Goal: Transaction & Acquisition: Download file/media

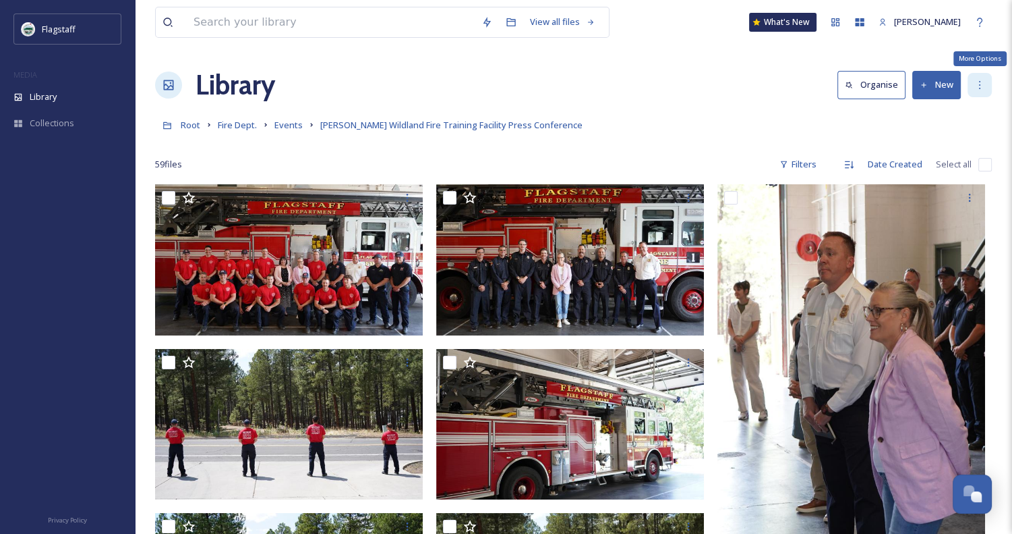
click at [971, 83] on div "More Options" at bounding box center [980, 85] width 24 height 24
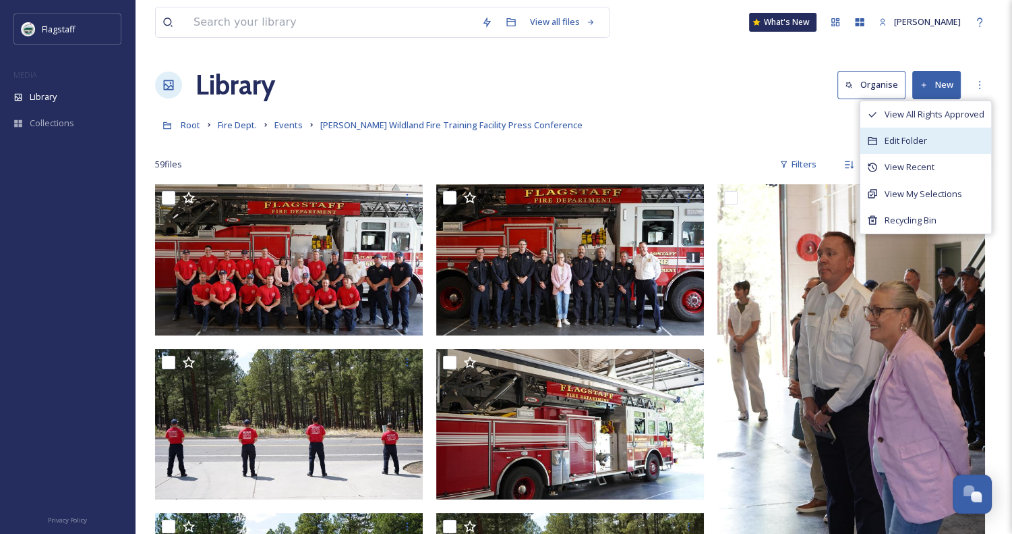
click at [912, 146] on span "Edit Folder" at bounding box center [906, 140] width 42 height 13
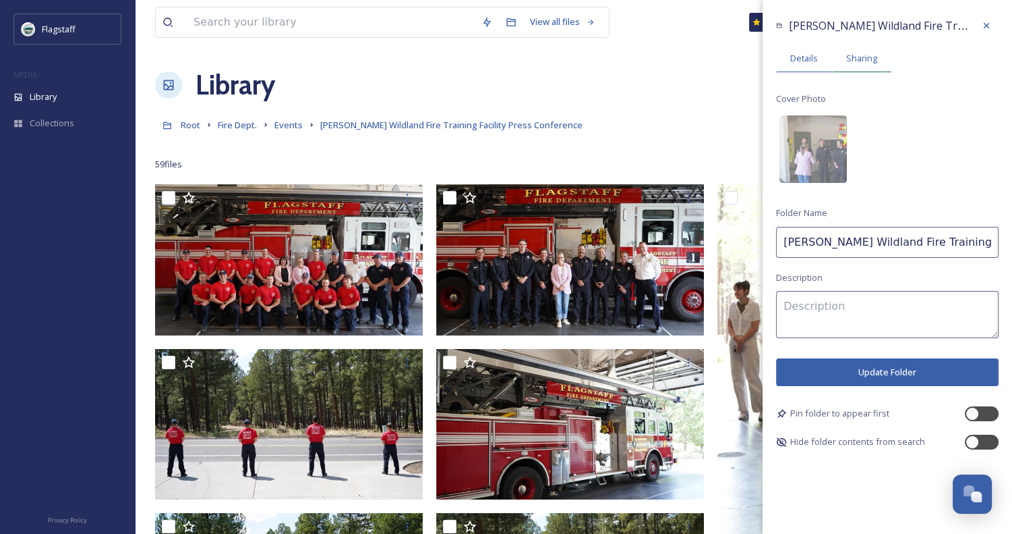
click at [862, 56] on span "Sharing" at bounding box center [862, 58] width 31 height 13
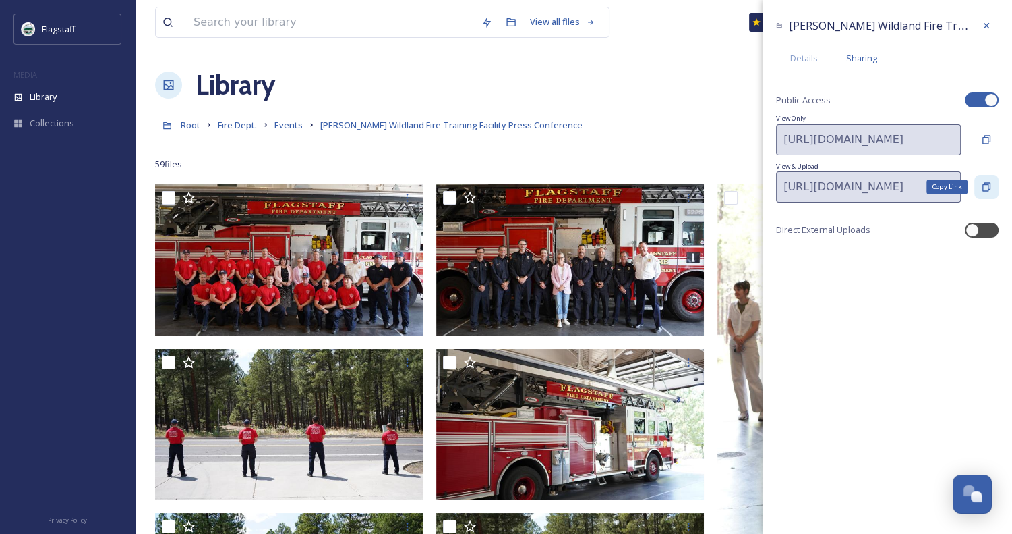
click at [980, 183] on div "Copy Link" at bounding box center [987, 187] width 24 height 24
click at [992, 233] on div at bounding box center [982, 230] width 34 height 15
checkbox input "true"
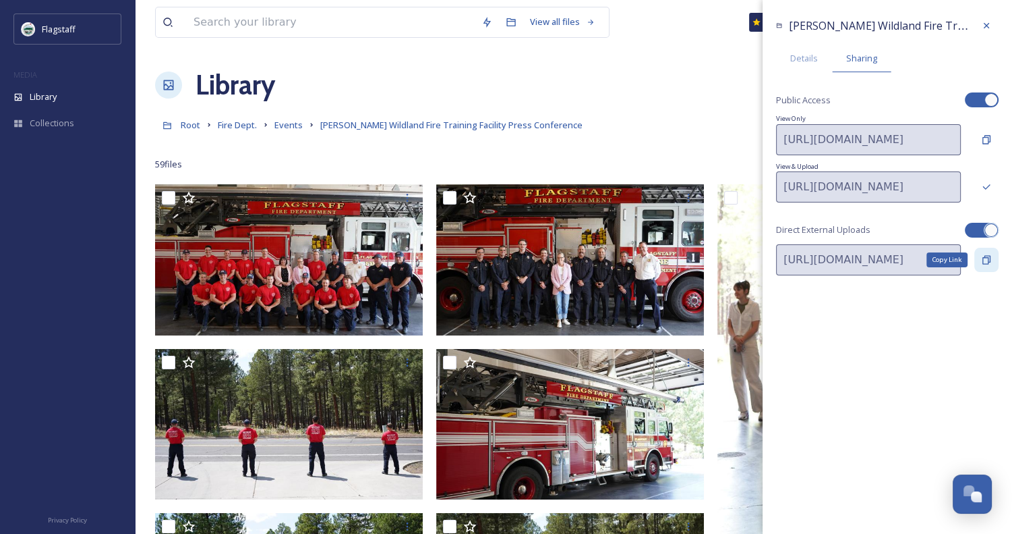
click at [993, 257] on div "Copy Link" at bounding box center [987, 260] width 24 height 24
click at [942, 338] on div "Gov [PERSON_NAME] Wildland Fire Training Facility Press Conference Details Shar…" at bounding box center [888, 267] width 250 height 534
click at [697, 97] on div "Library Organise New" at bounding box center [573, 85] width 837 height 40
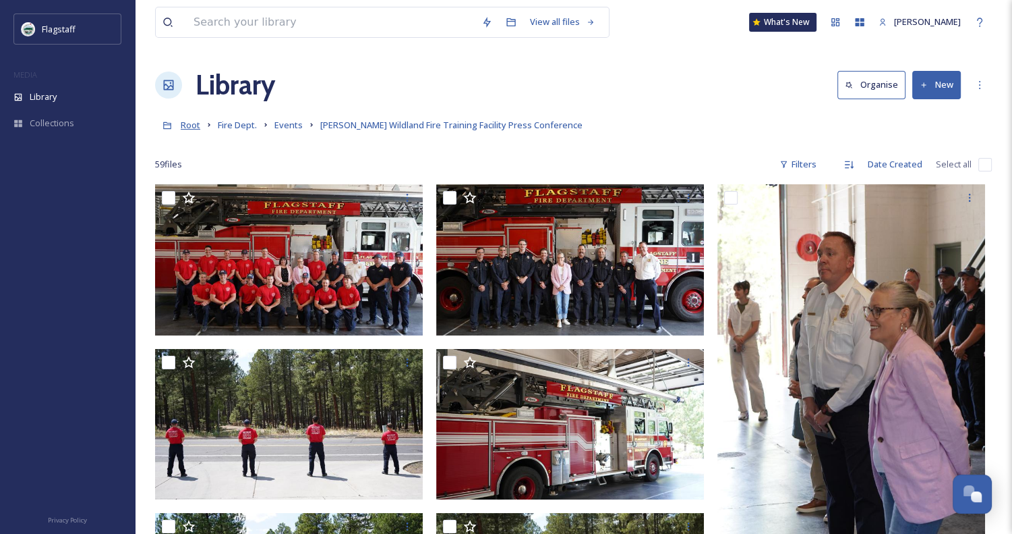
click at [190, 123] on span "Root" at bounding box center [191, 125] width 20 height 12
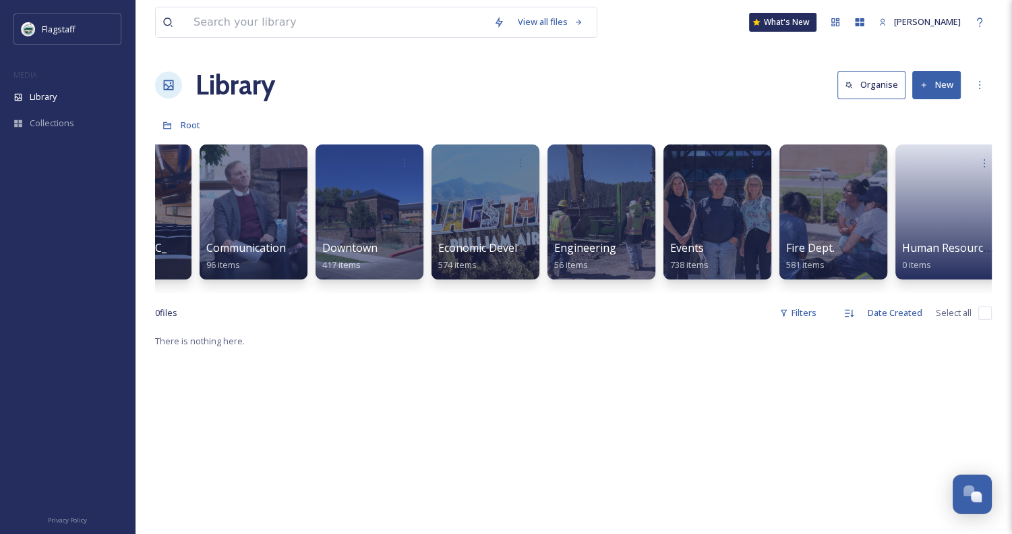
scroll to position [0, 1367]
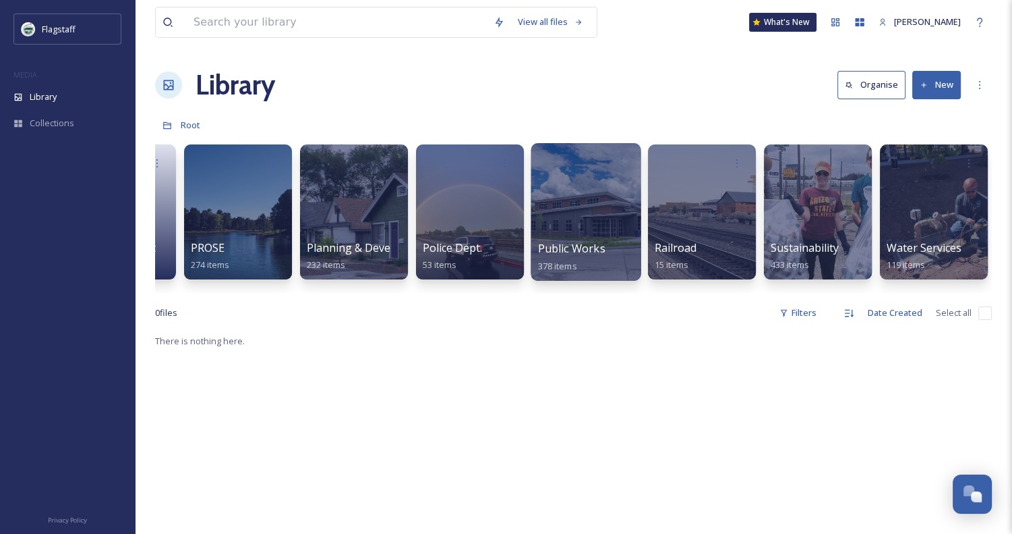
click at [608, 185] on div at bounding box center [586, 212] width 110 height 138
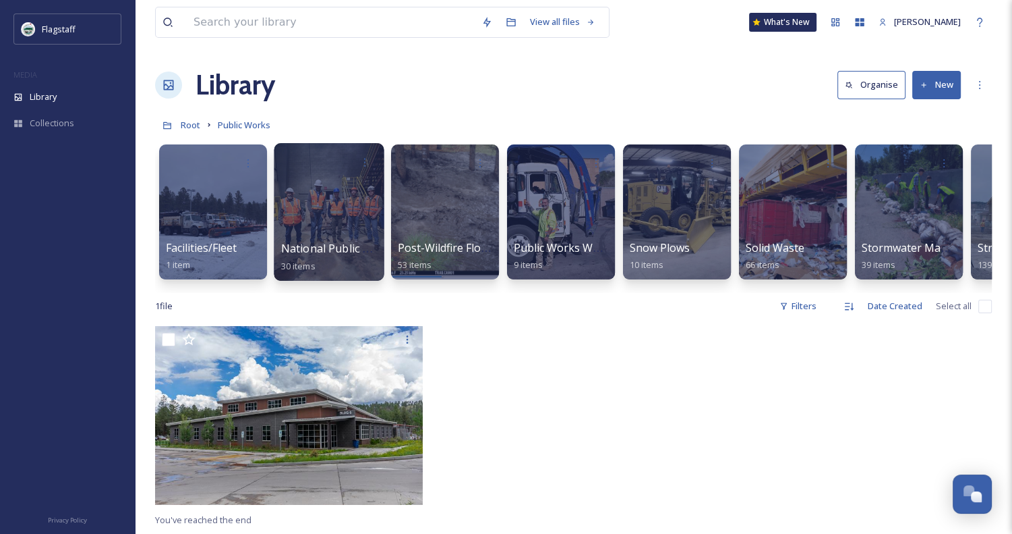
click at [302, 232] on div at bounding box center [329, 212] width 110 height 138
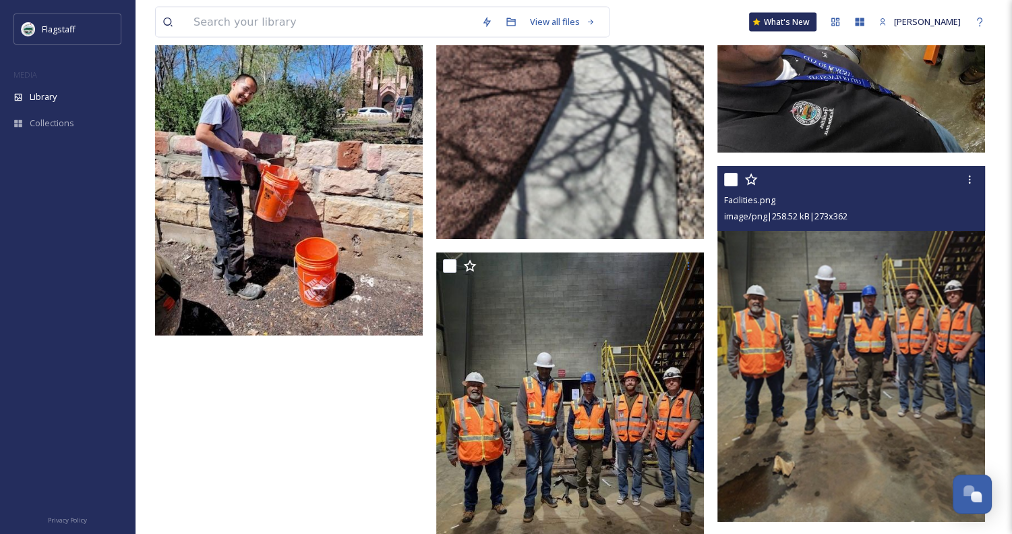
scroll to position [2963, 0]
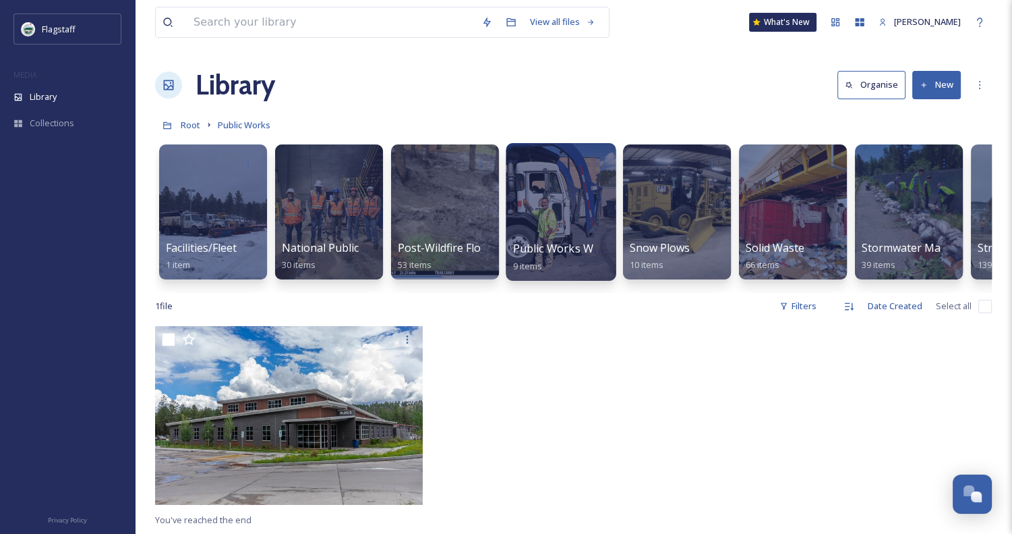
click at [601, 209] on div at bounding box center [561, 212] width 110 height 138
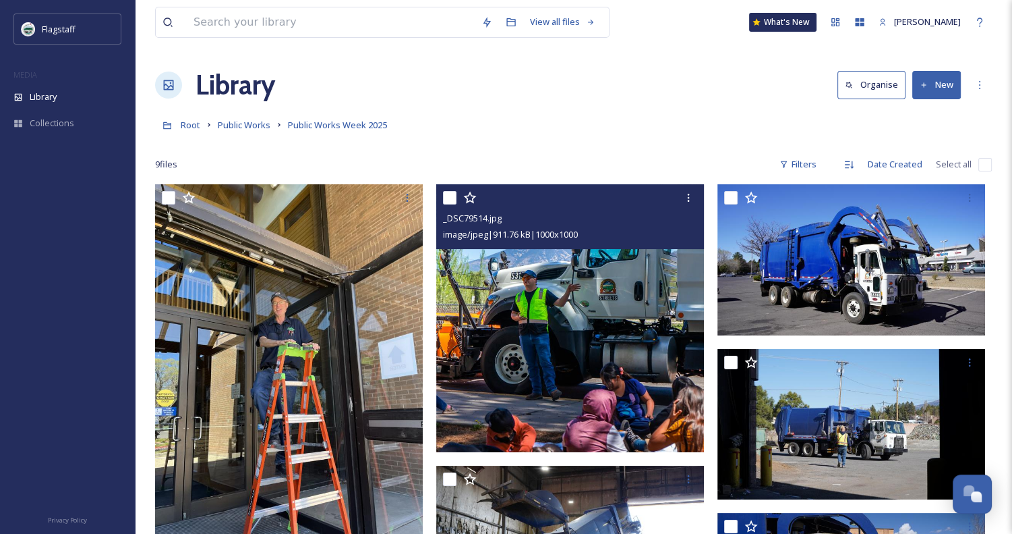
click at [701, 202] on div "_DSC79514.jpg image/jpeg | 911.76 kB | 1000 x 1000" at bounding box center [570, 216] width 268 height 65
click at [694, 200] on div at bounding box center [689, 197] width 24 height 24
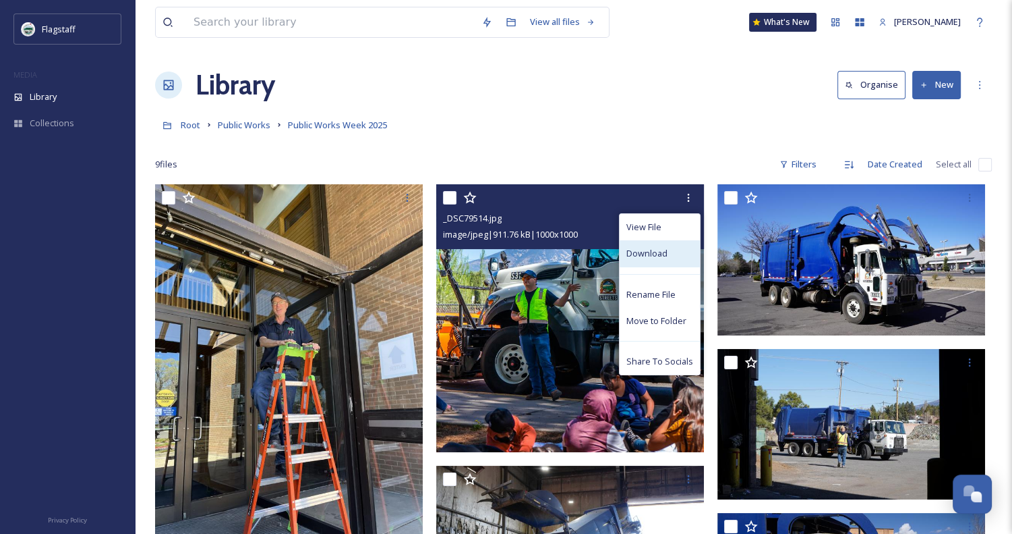
click at [664, 252] on span "Download" at bounding box center [647, 253] width 41 height 13
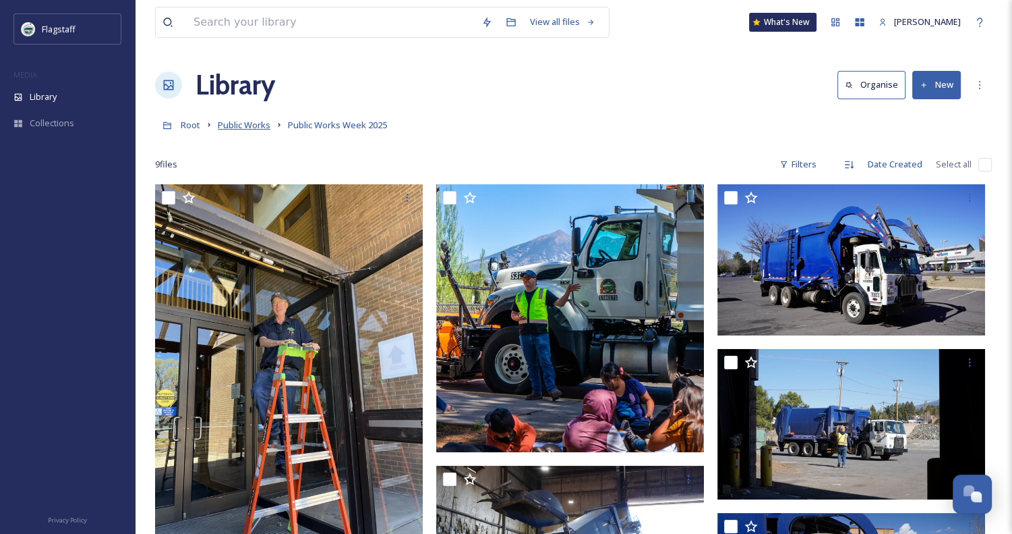
click at [253, 127] on span "Public Works" at bounding box center [244, 125] width 53 height 12
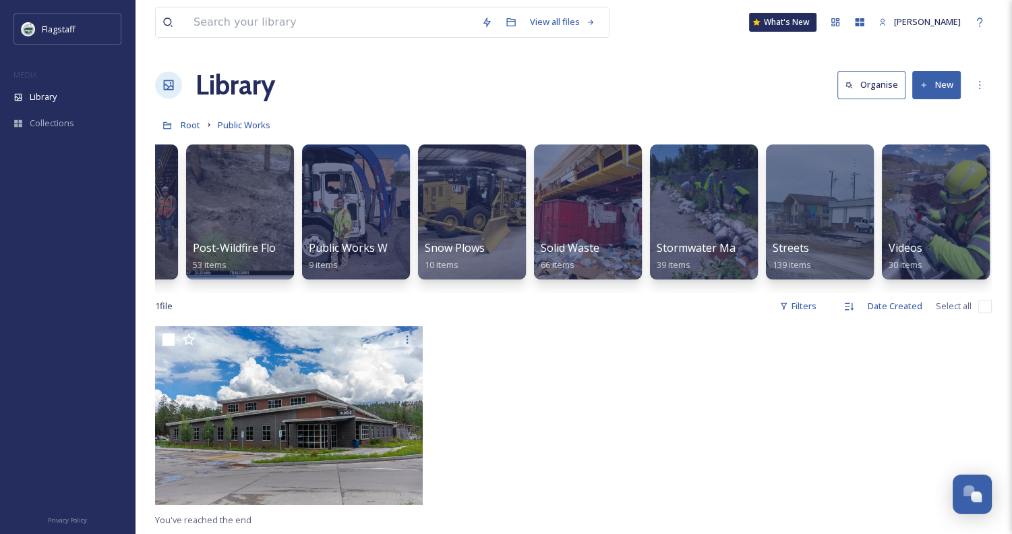
scroll to position [0, 207]
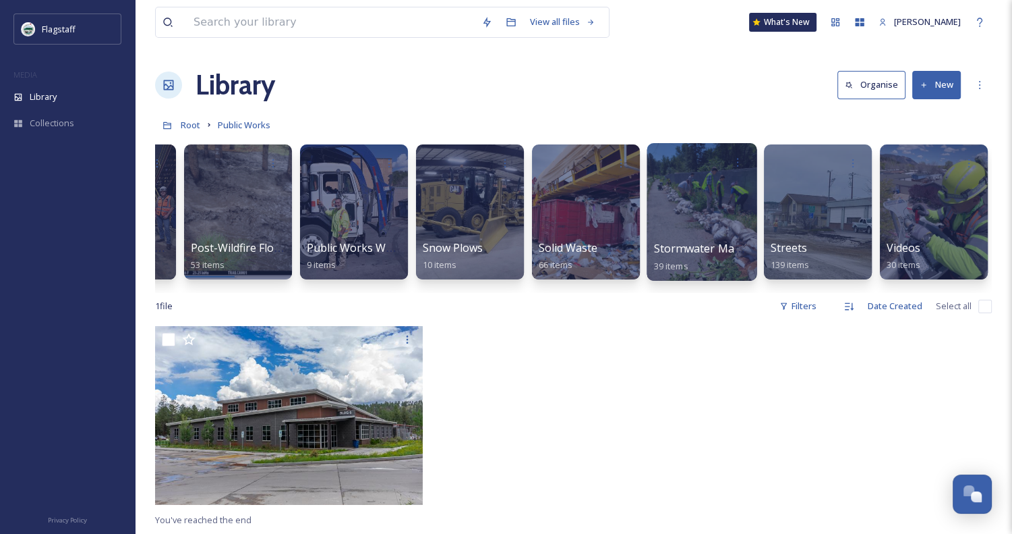
click at [699, 220] on div at bounding box center [702, 212] width 110 height 138
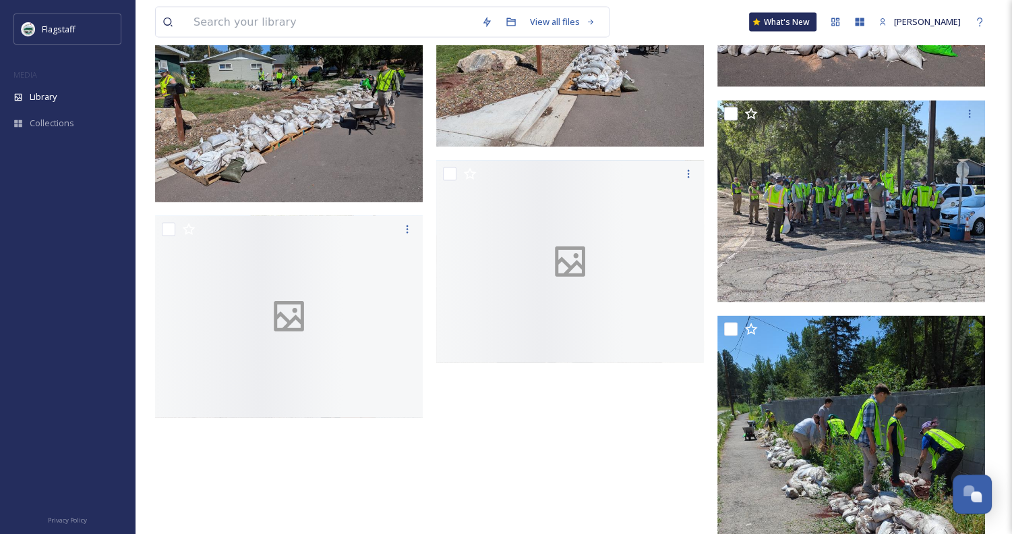
scroll to position [2760, 0]
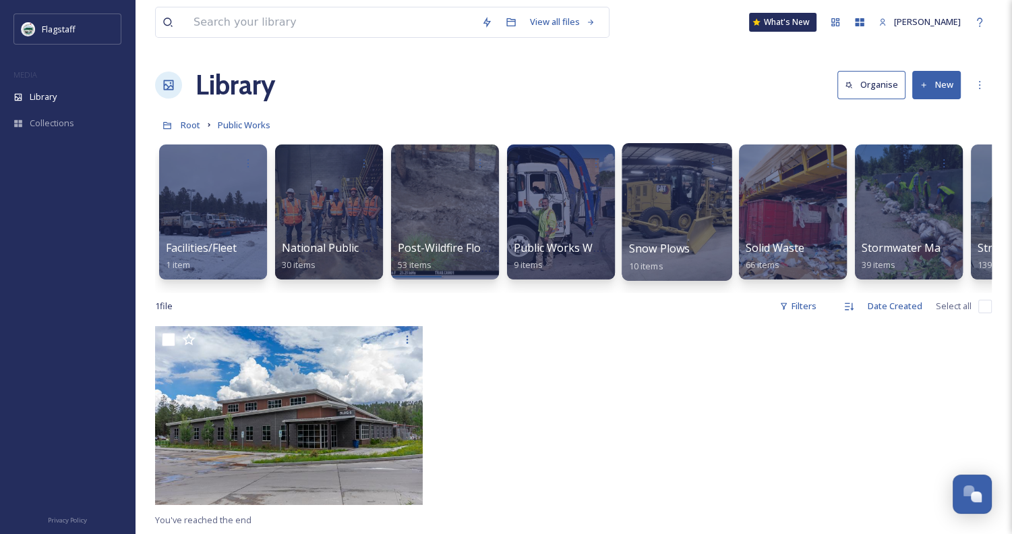
click at [698, 241] on div "Snow Plows 10 items" at bounding box center [677, 257] width 96 height 34
